Goal: Find contact information: Find contact information

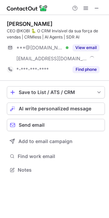
scroll to position [165, 109]
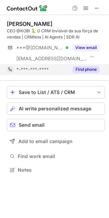
click at [89, 71] on button "Find phone" at bounding box center [85, 69] width 27 height 7
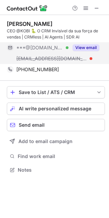
click at [84, 46] on button "View email" at bounding box center [85, 47] width 27 height 7
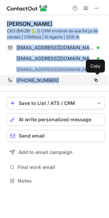
drag, startPoint x: 3, startPoint y: 23, endPoint x: 77, endPoint y: 77, distance: 91.1
click at [77, 77] on div "[PERSON_NAME] CEO @KOBI 🐍 O CRM Invisível da sua força de vendas | CRMless | AI…" at bounding box center [54, 103] width 109 height 176
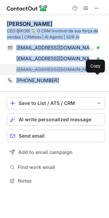
copy div "[PERSON_NAME] CEO @KOBI 🐍 O CRM Invisível da sua força de vendas | CRMless | AI…"
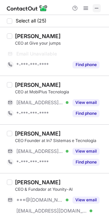
click at [93, 10] on button at bounding box center [97, 8] width 8 height 8
